Goal: Task Accomplishment & Management: Manage account settings

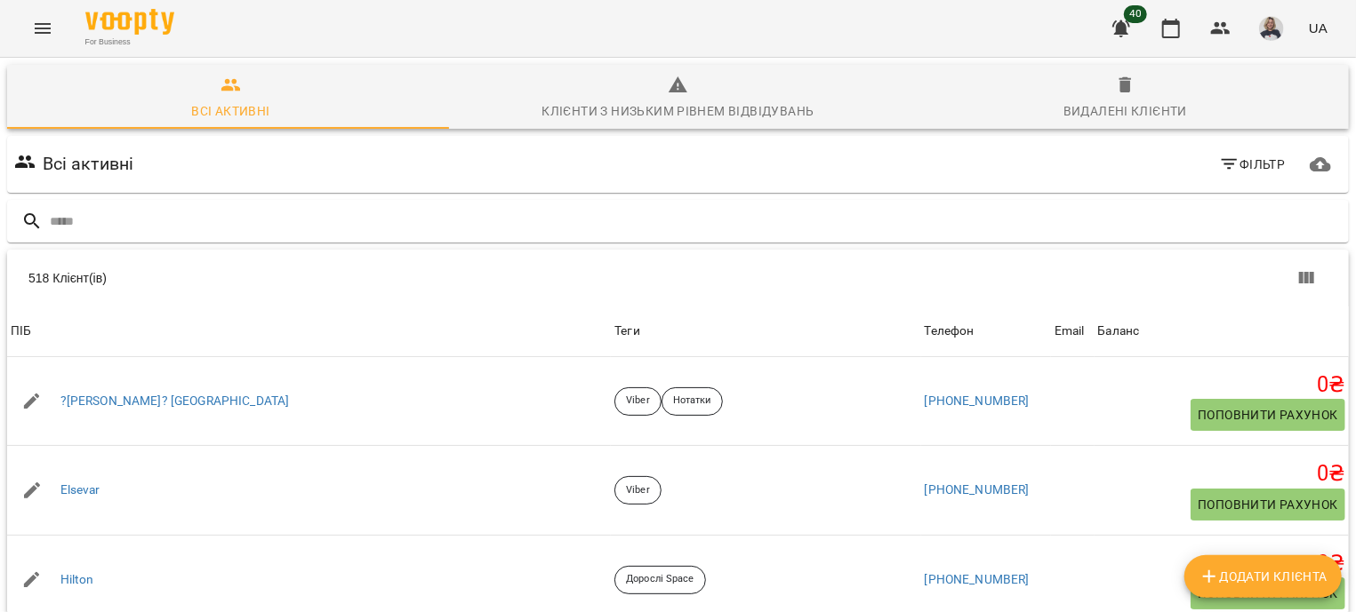
click at [44, 20] on icon "Menu" at bounding box center [42, 28] width 21 height 21
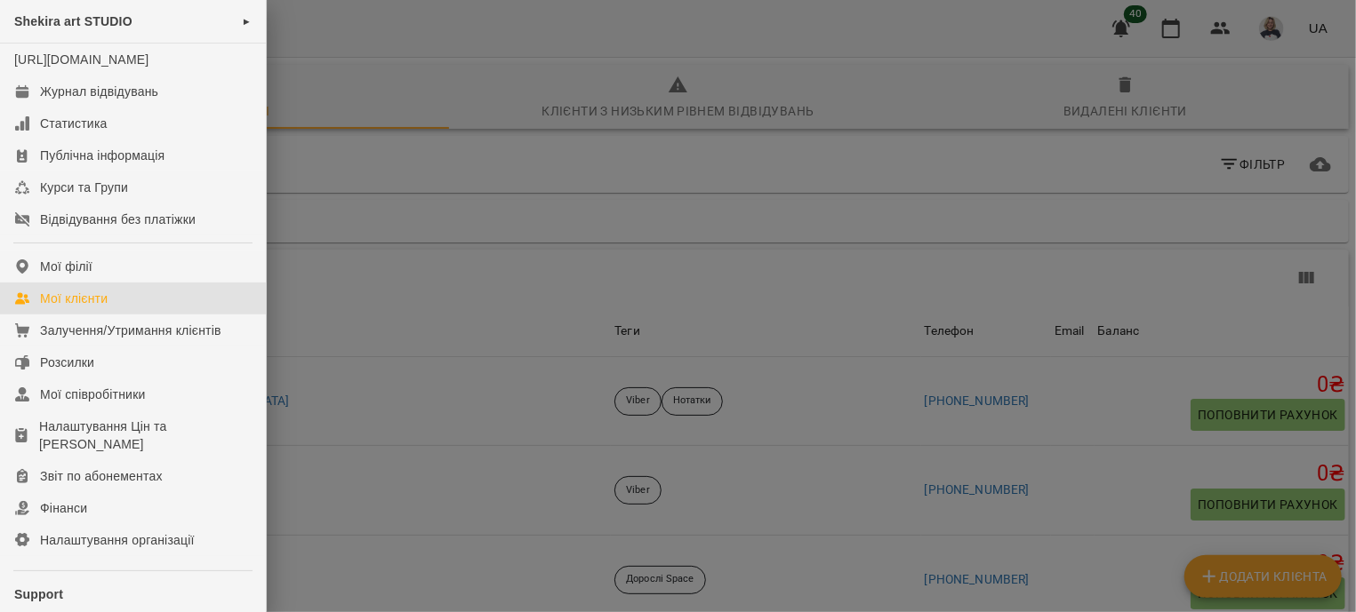
click at [132, 315] on link "Мої клієнти" at bounding box center [133, 299] width 266 height 32
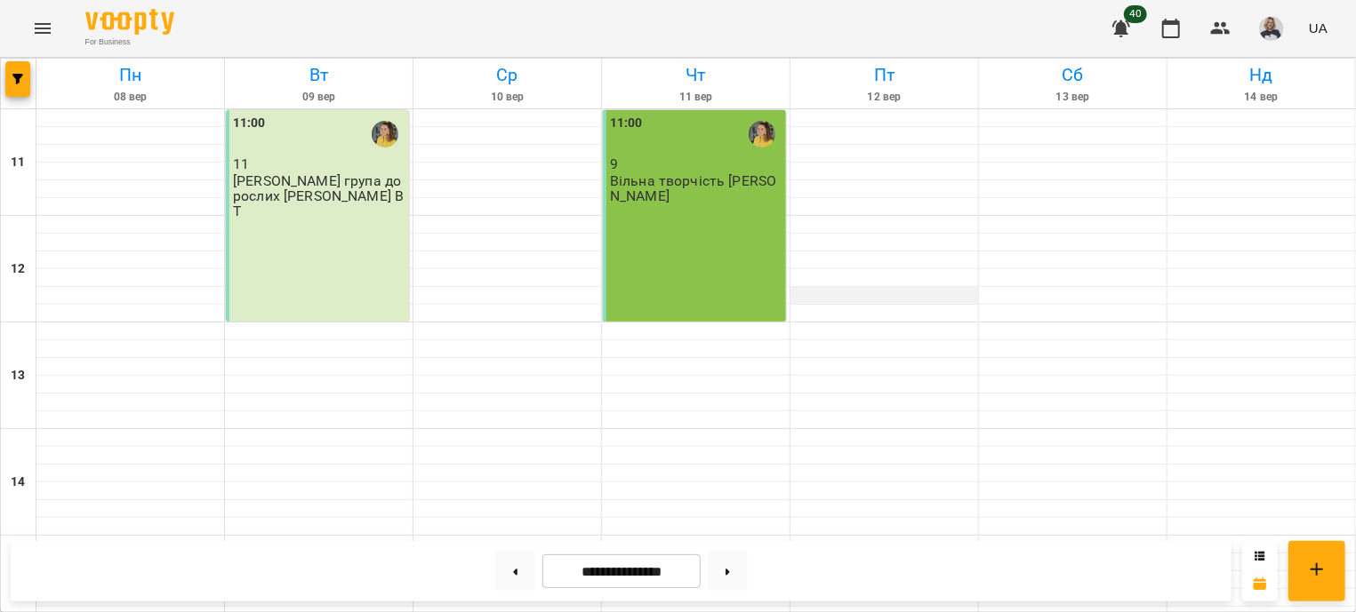
scroll to position [644, 0]
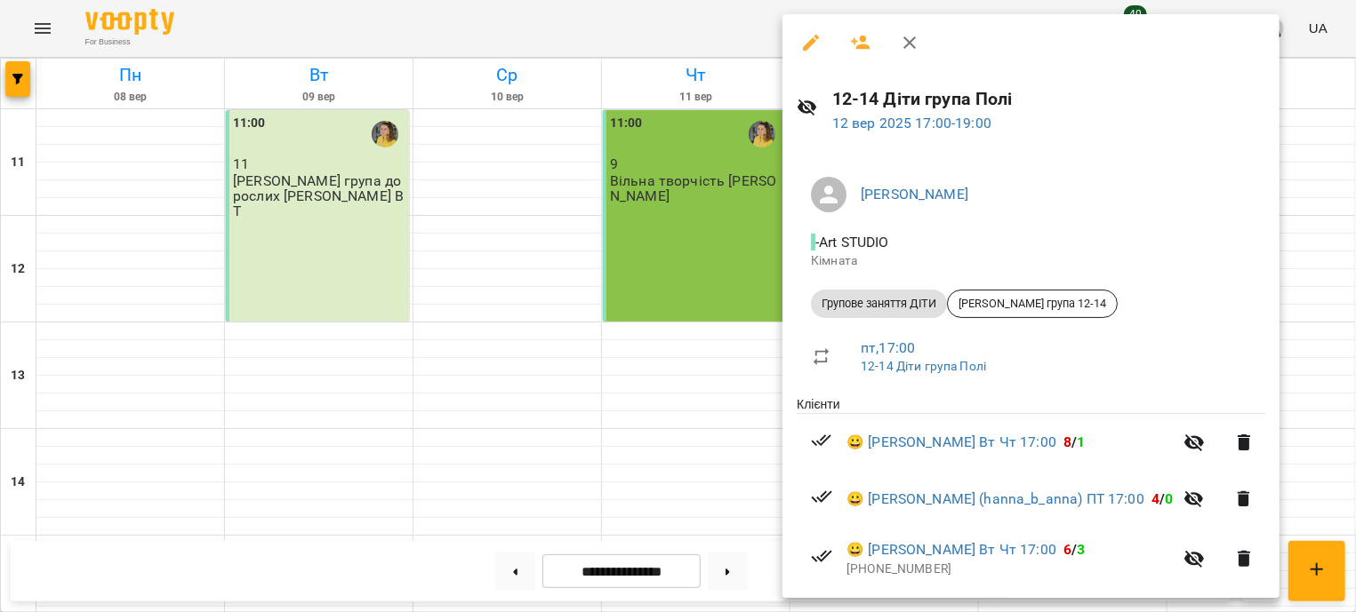
click at [851, 288] on li "Групове заняття ДІТИ [PERSON_NAME] група 12-14" at bounding box center [1030, 304] width 468 height 43
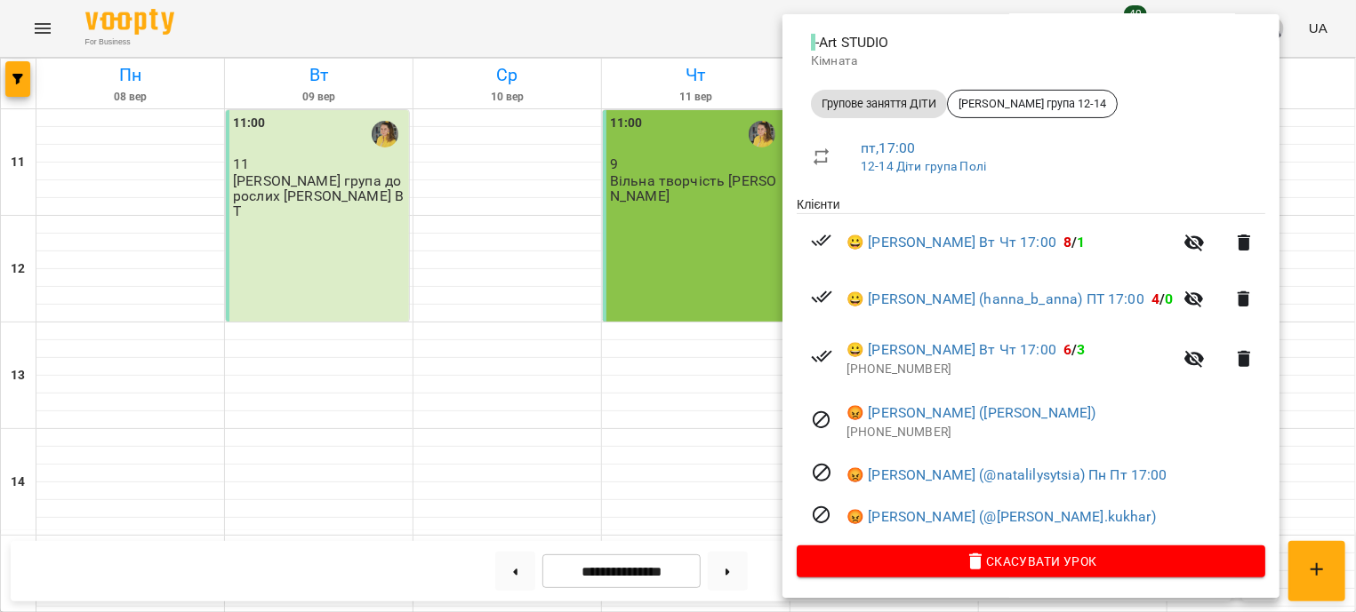
scroll to position [209, 0]
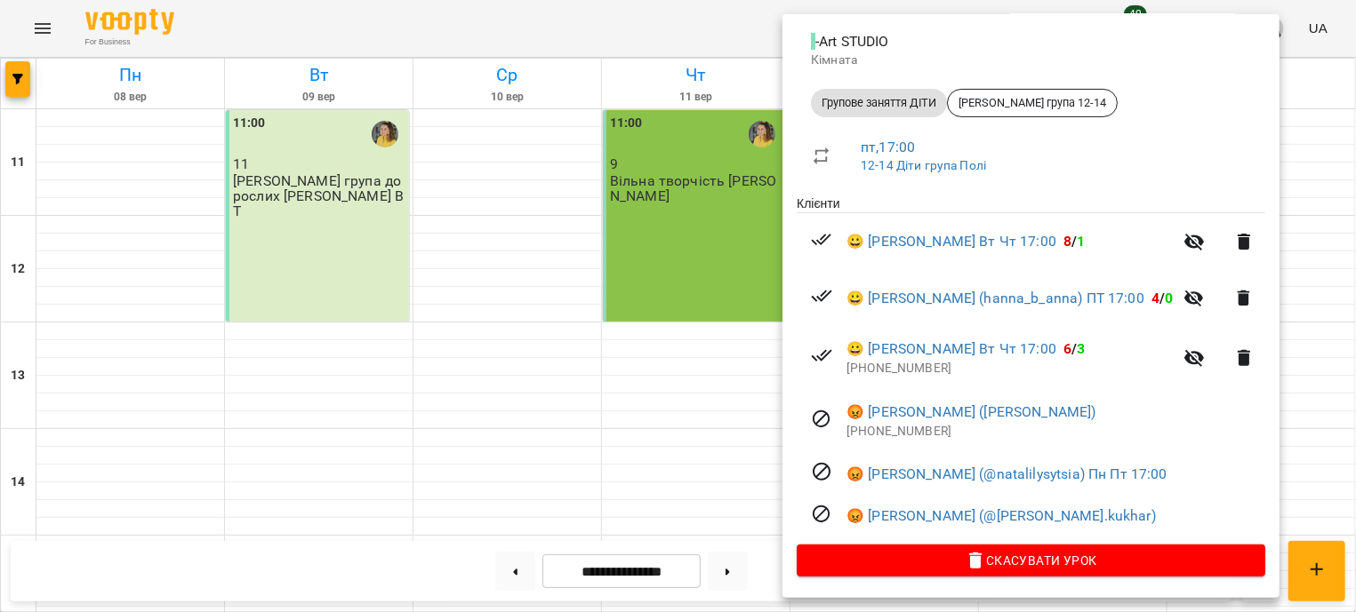
click at [444, 228] on div at bounding box center [678, 306] width 1356 height 612
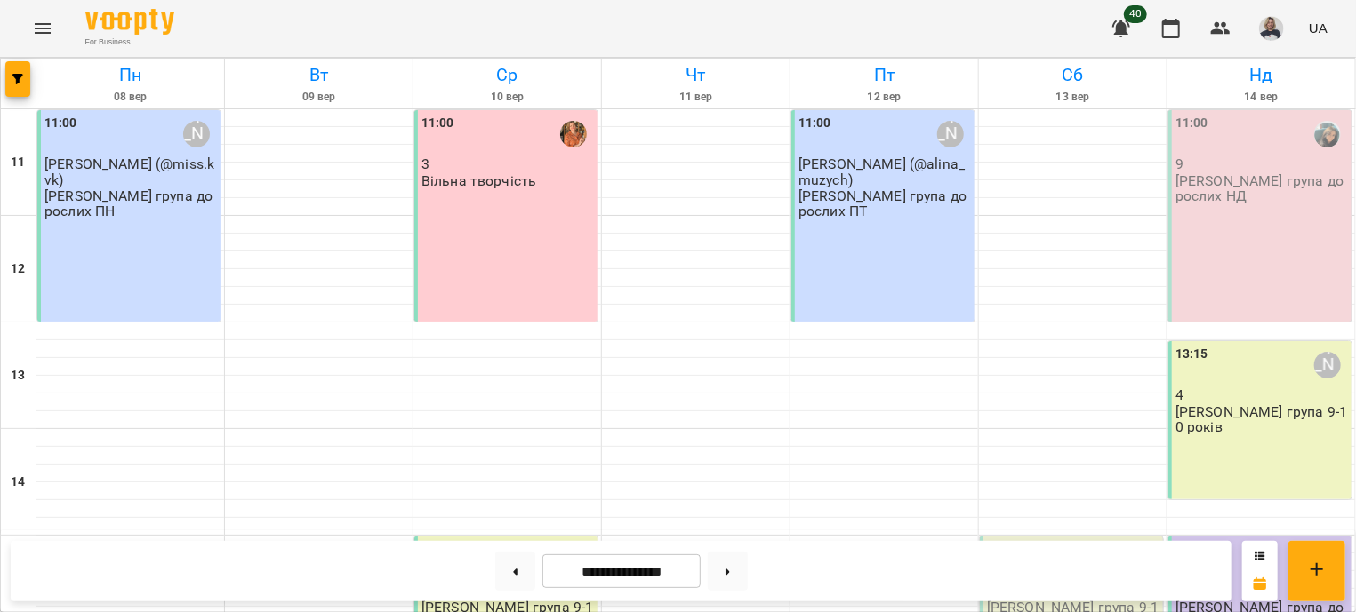
scroll to position [321, 0]
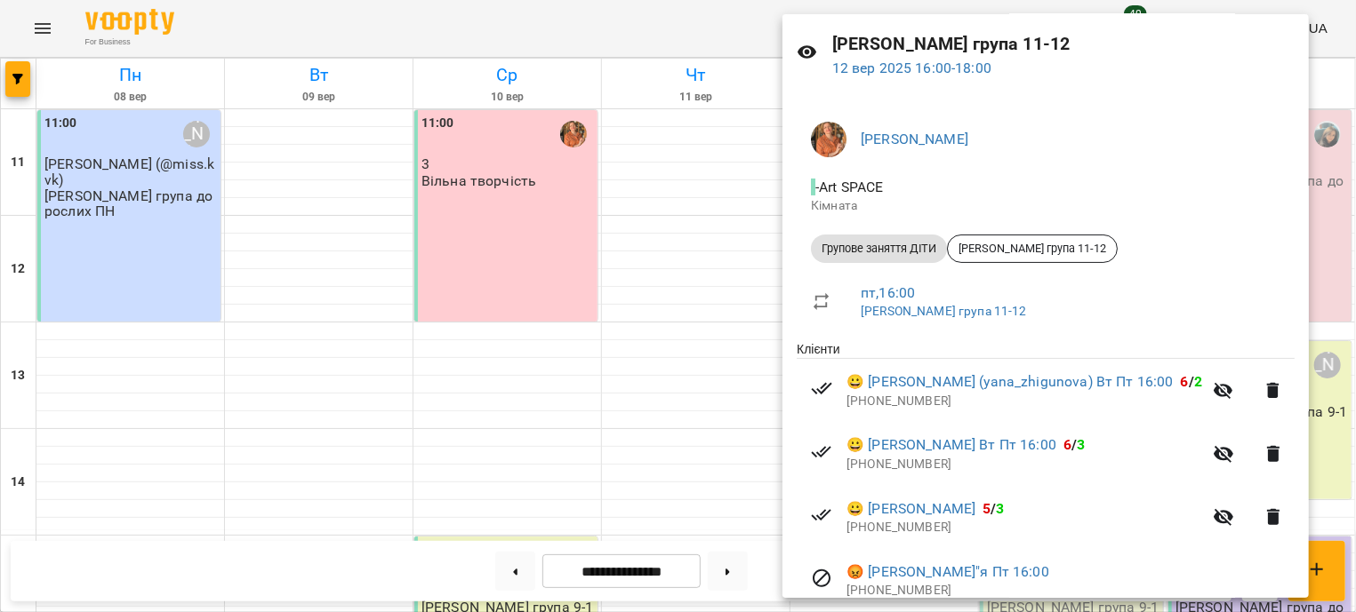
scroll to position [107, 0]
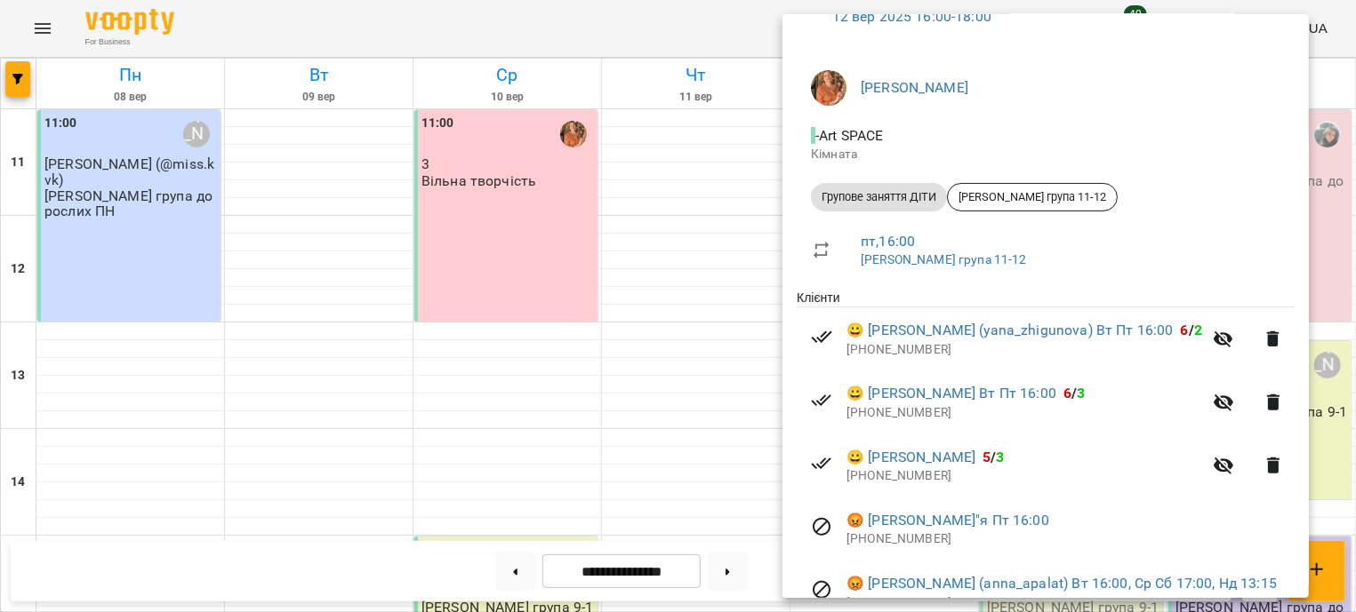
click at [705, 252] on div at bounding box center [678, 306] width 1356 height 612
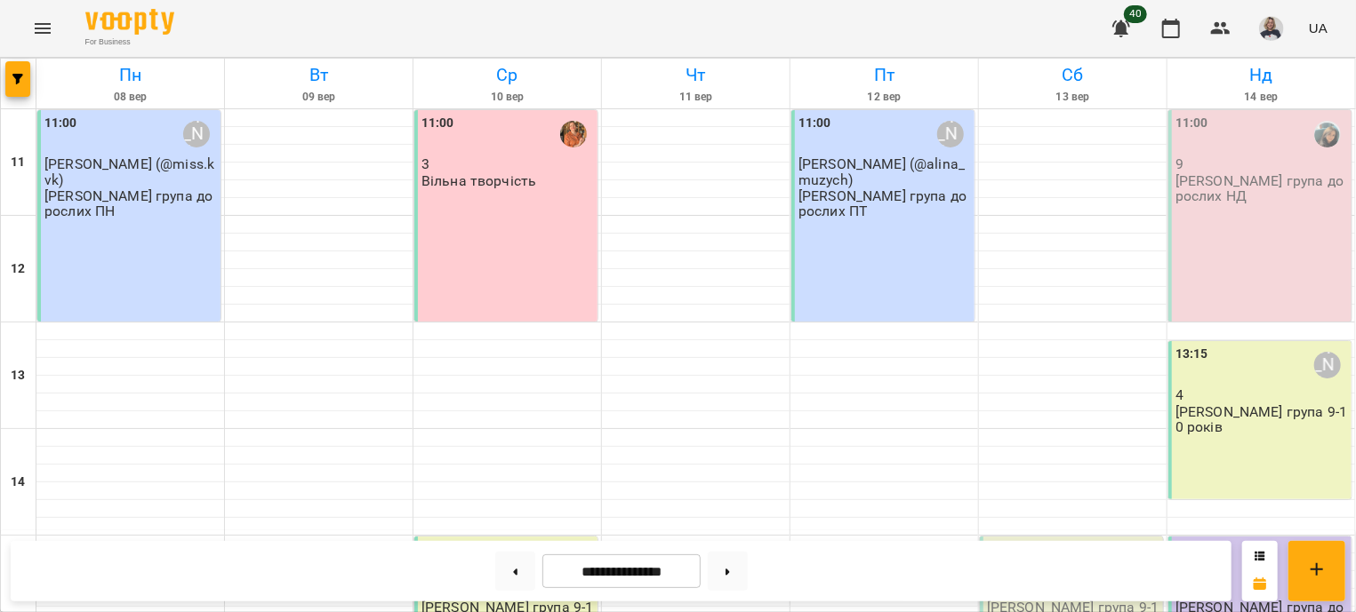
scroll to position [537, 0]
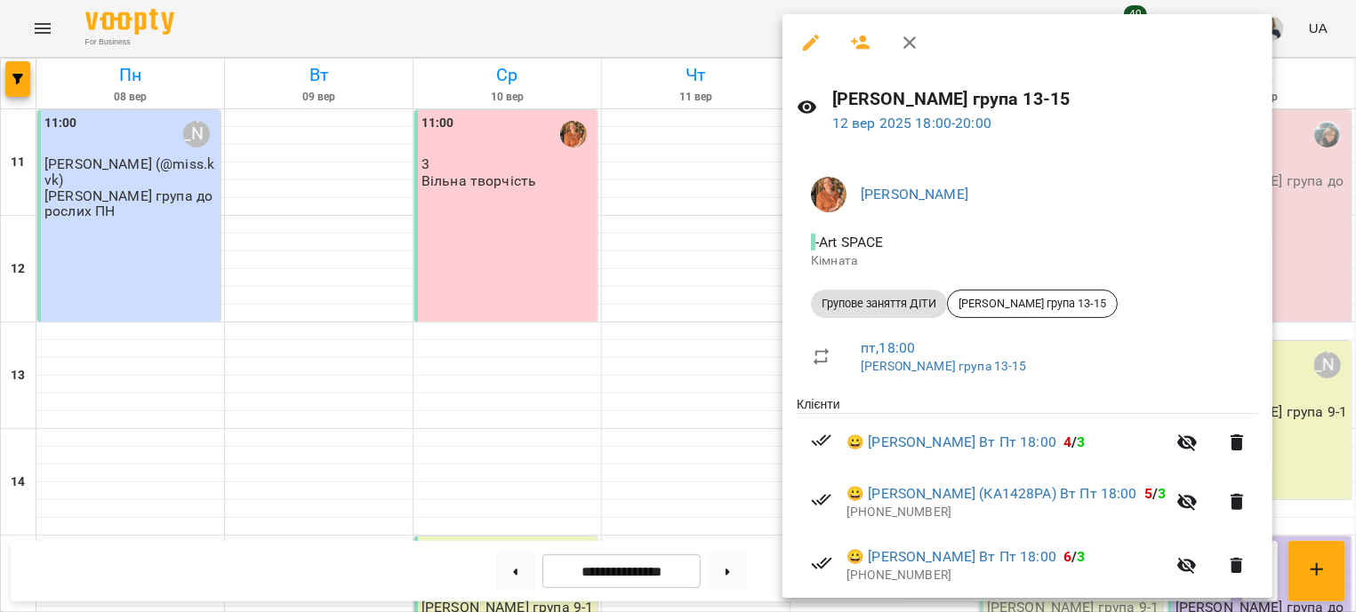
scroll to position [230, 0]
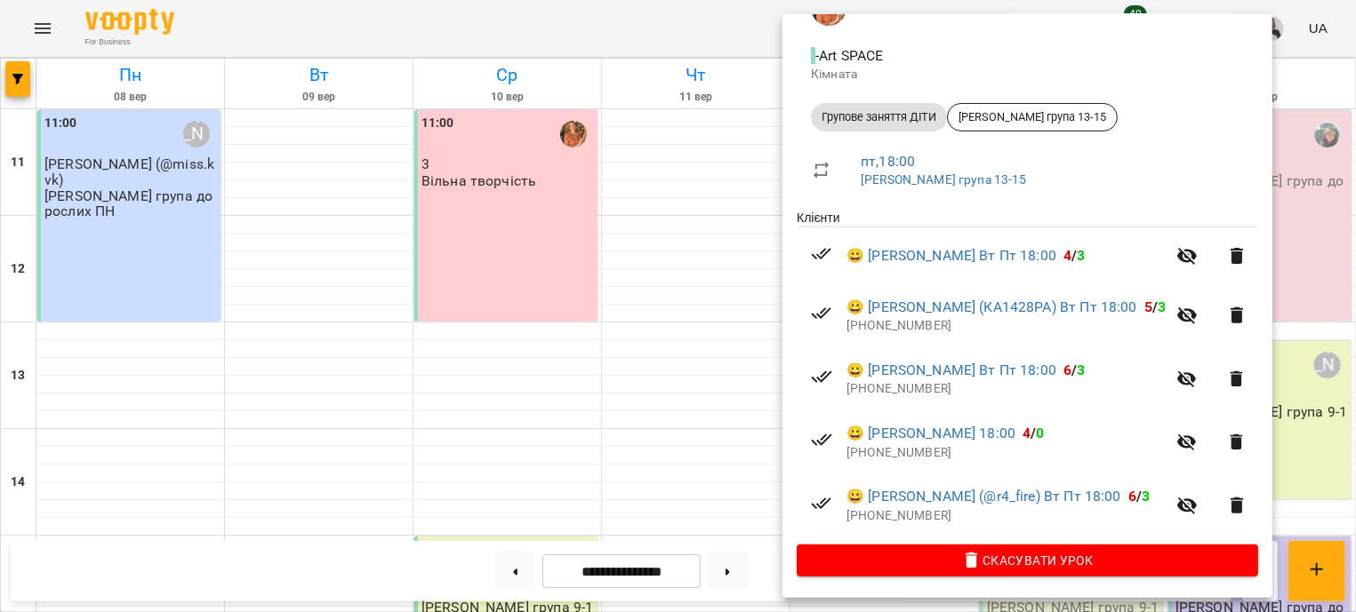
click at [630, 150] on div at bounding box center [678, 306] width 1356 height 612
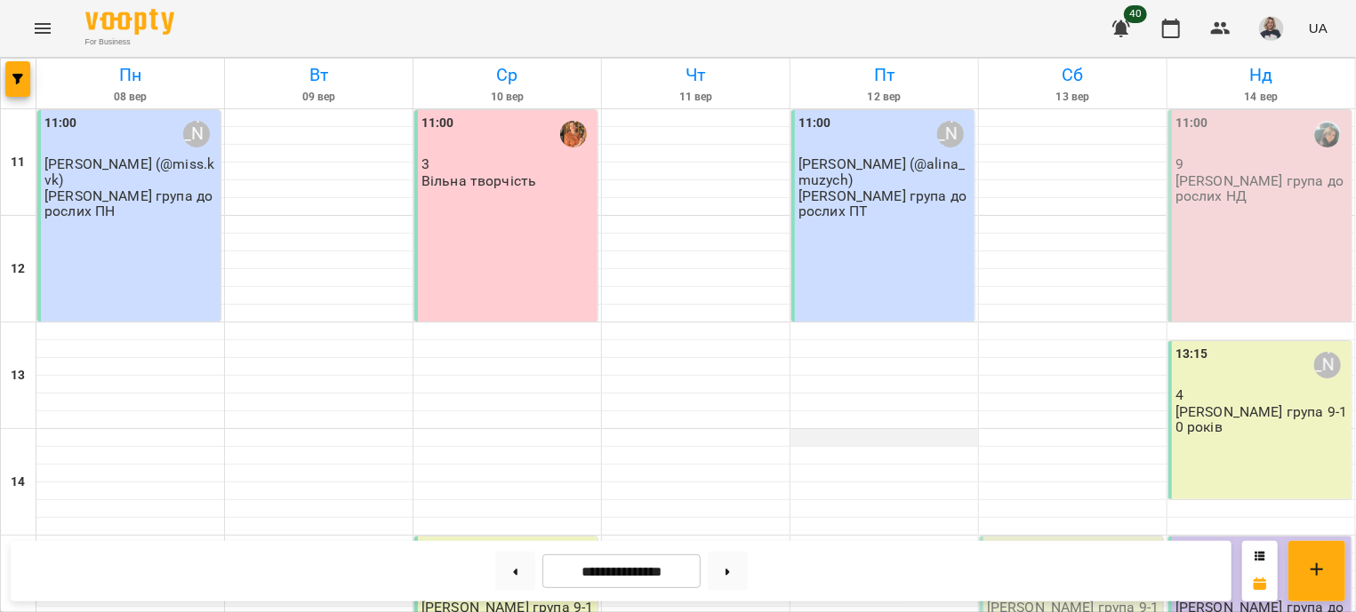
scroll to position [322, 0]
click at [1048, 537] on div "15:00 Мельничук Катерина Віта група 9-10 років" at bounding box center [1071, 616] width 183 height 158
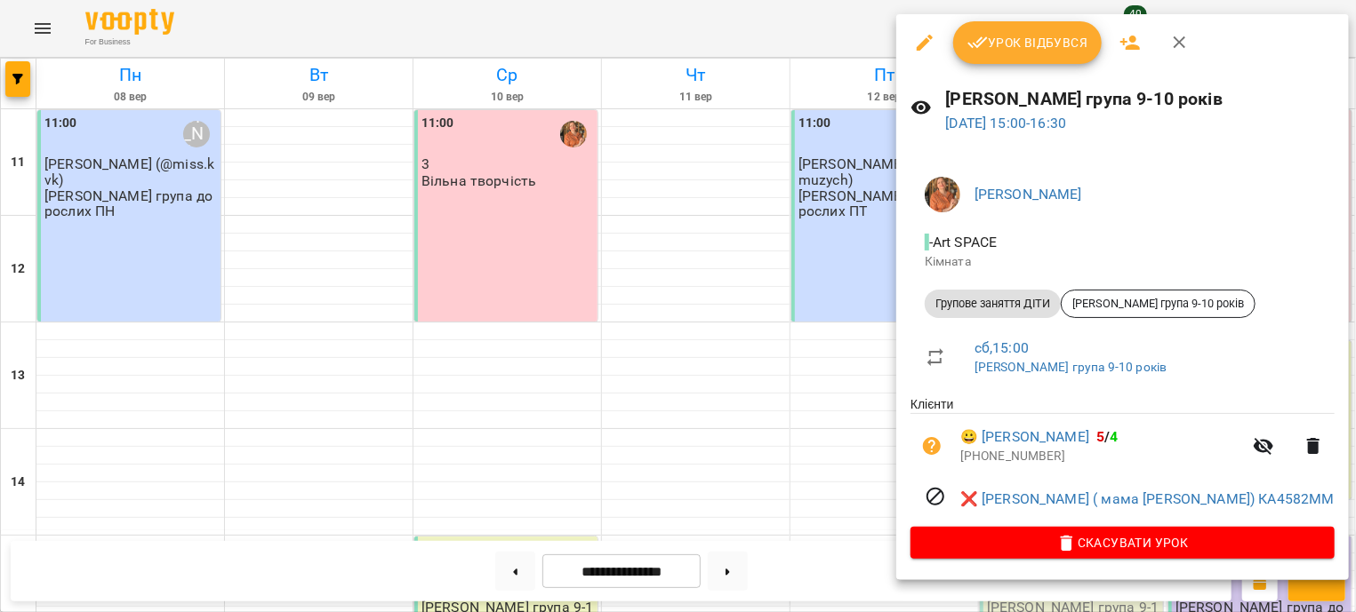
click at [692, 202] on div at bounding box center [678, 306] width 1356 height 612
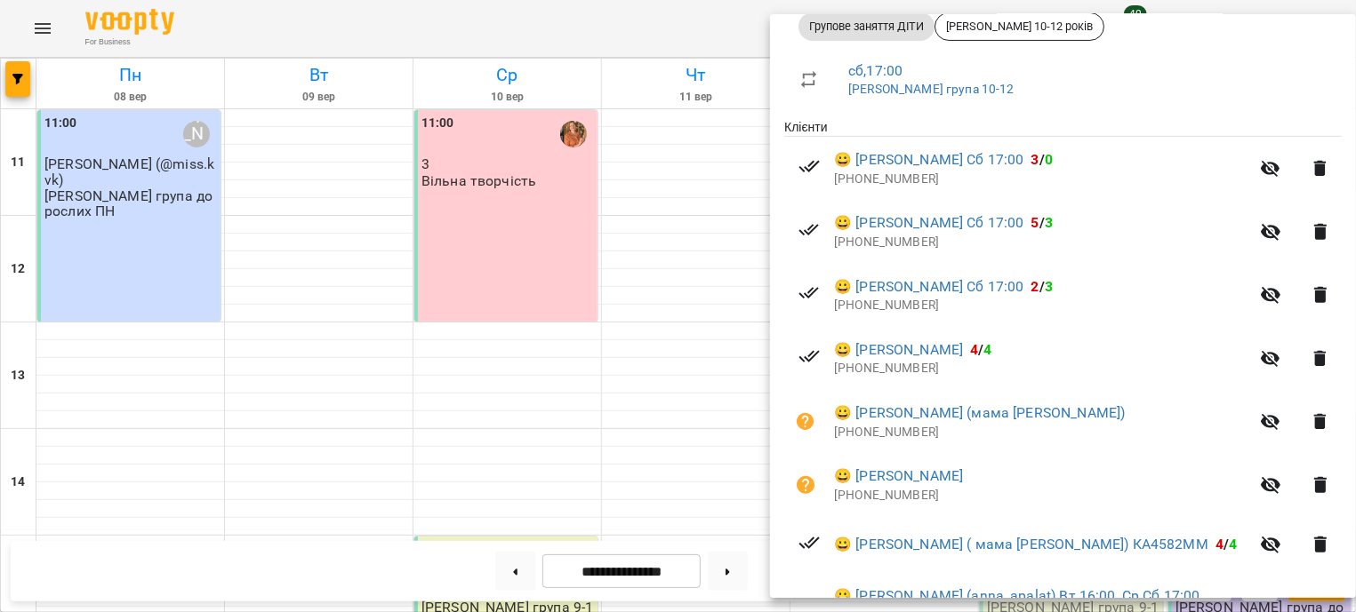
scroll to position [321, 0]
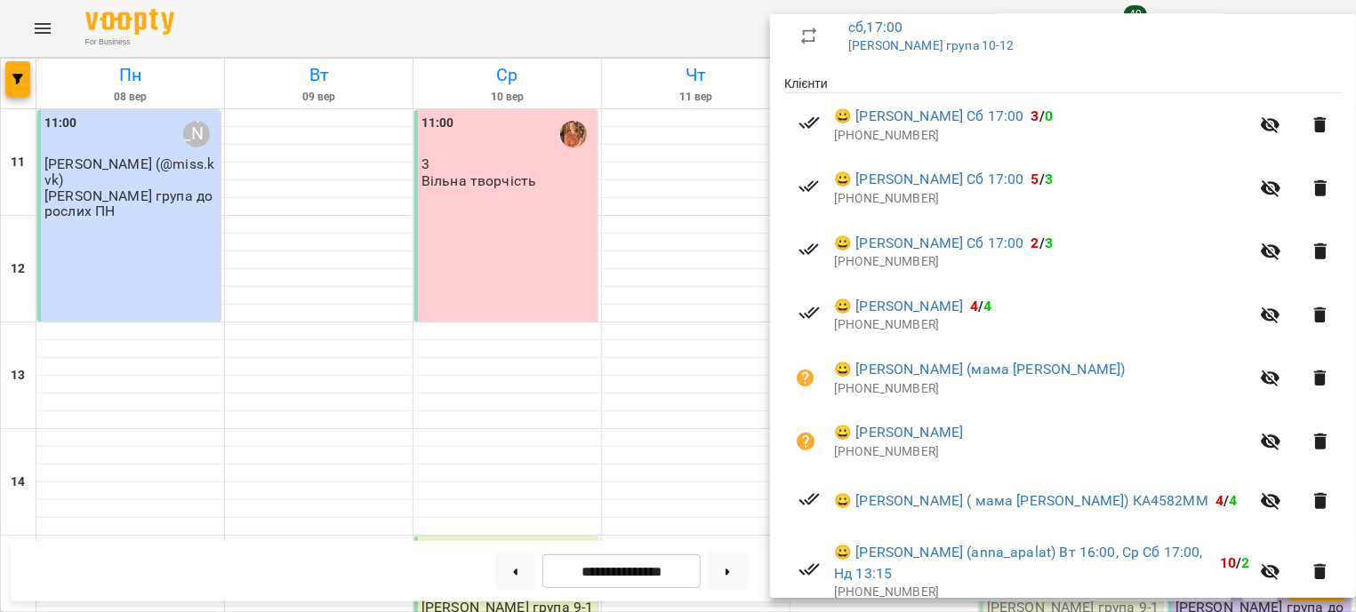
click at [662, 368] on div at bounding box center [678, 306] width 1356 height 612
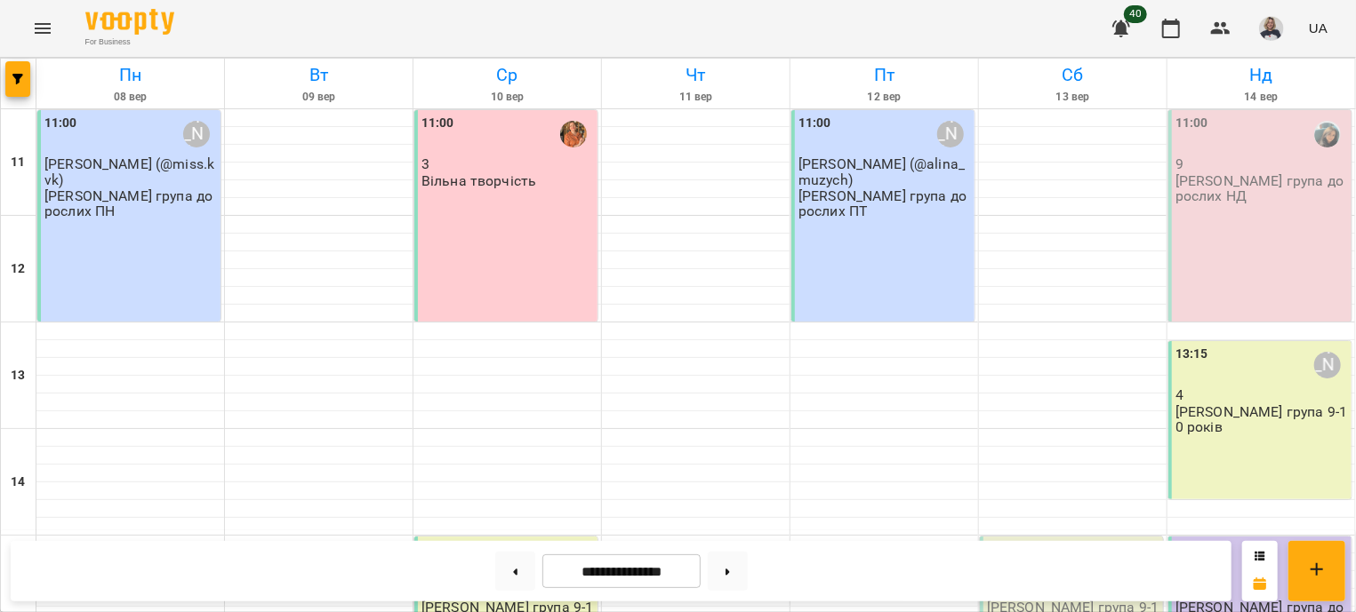
scroll to position [537, 0]
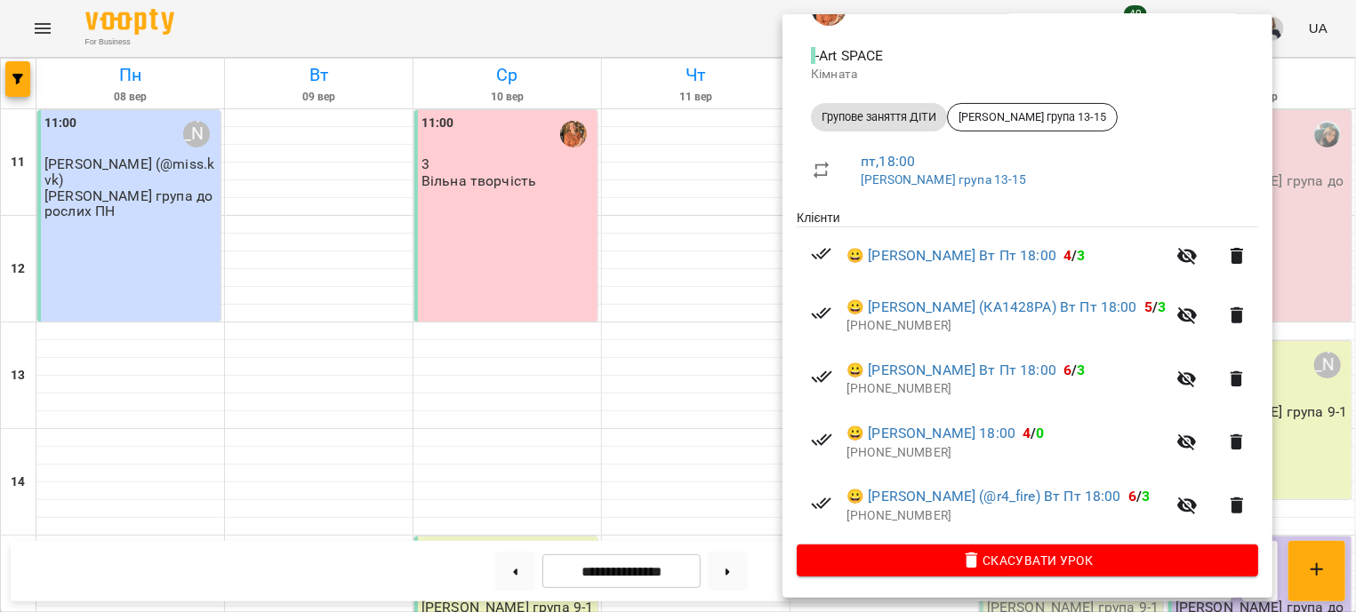
scroll to position [214, 0]
click at [674, 188] on div at bounding box center [678, 306] width 1356 height 612
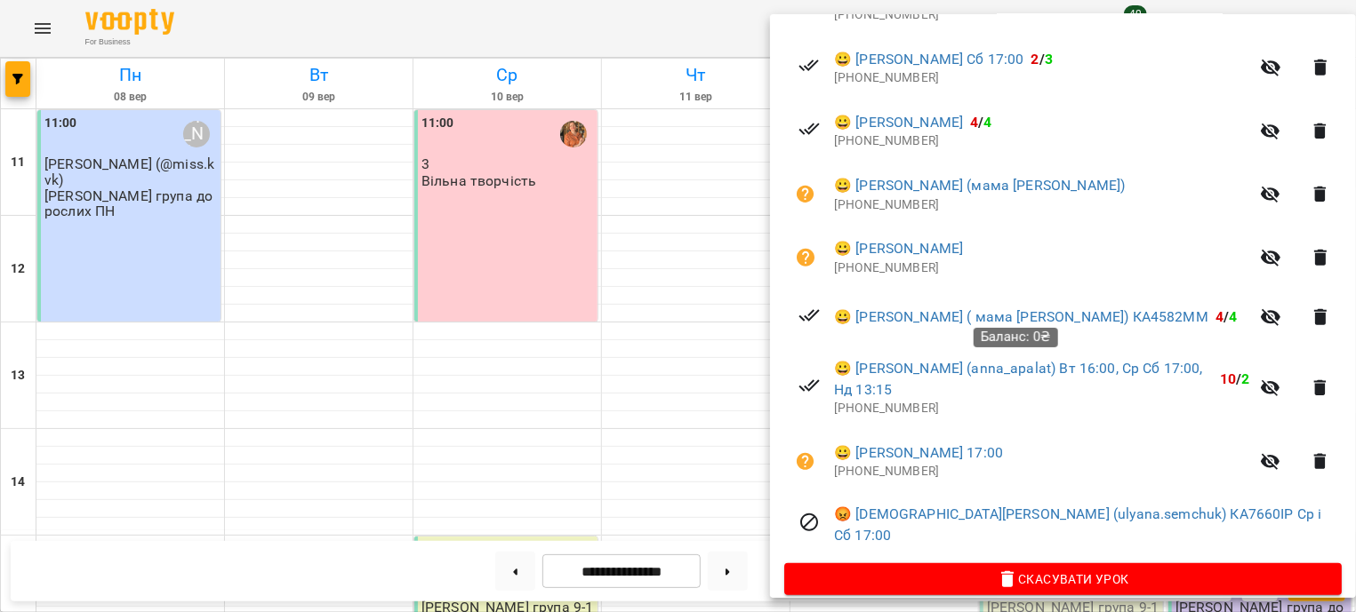
scroll to position [0, 0]
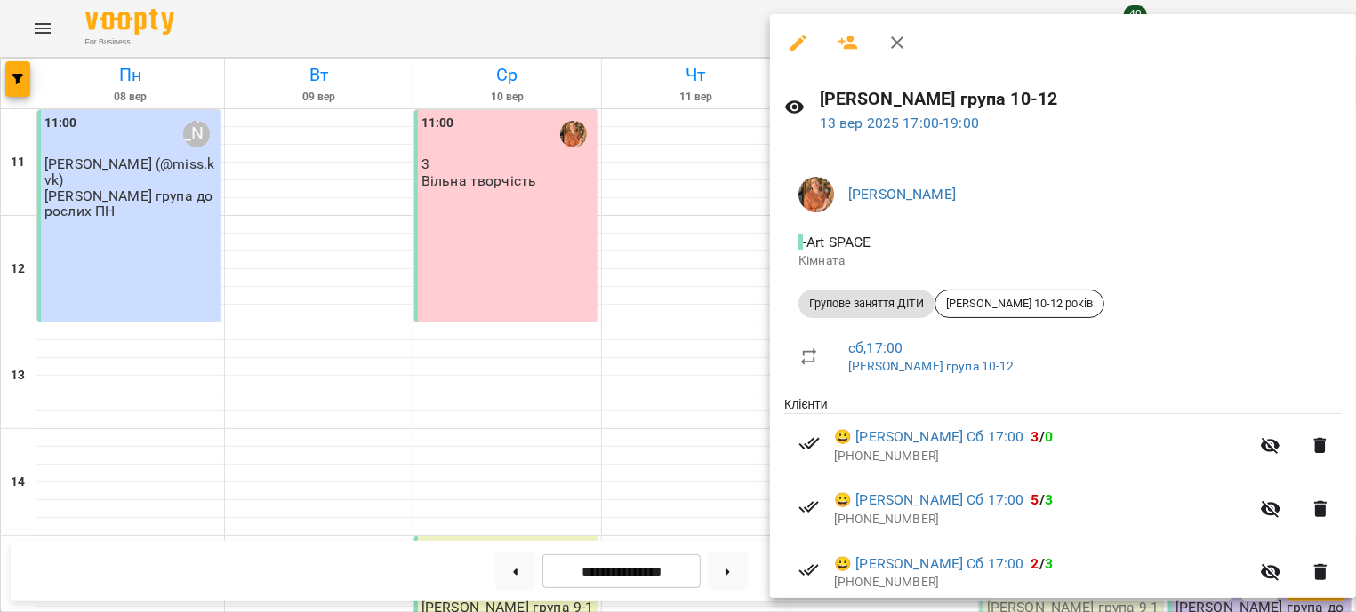
click at [716, 148] on div at bounding box center [678, 306] width 1356 height 612
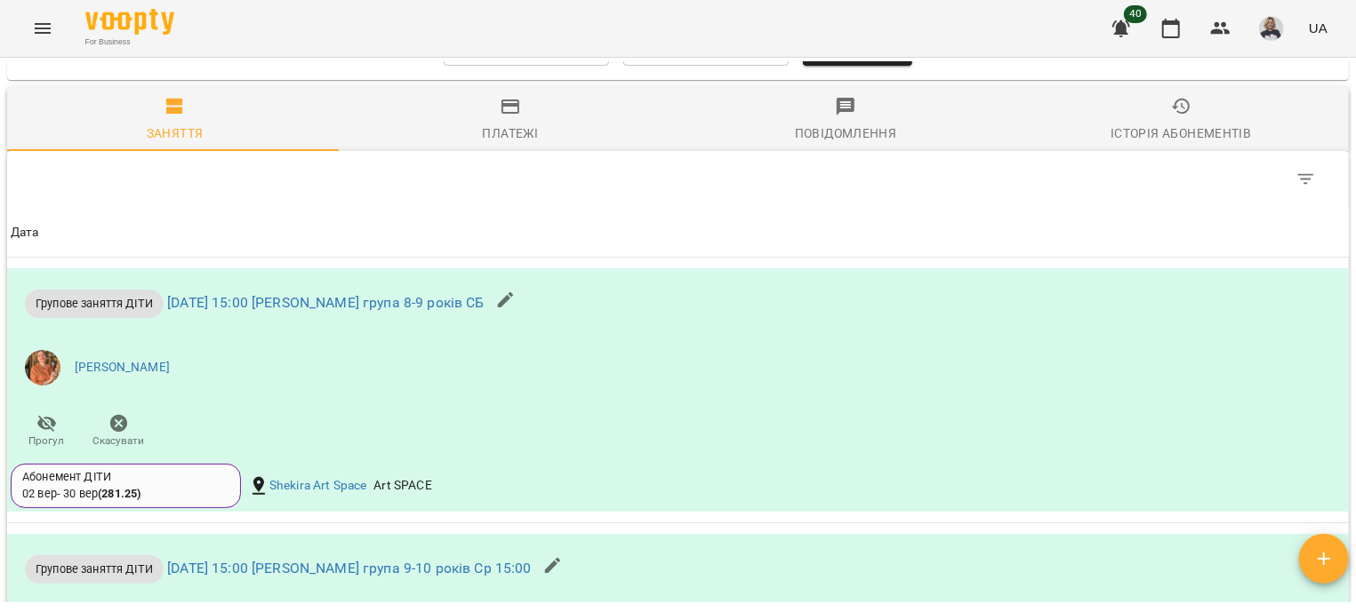
scroll to position [533, 0]
